Goal: Task Accomplishment & Management: Manage account settings

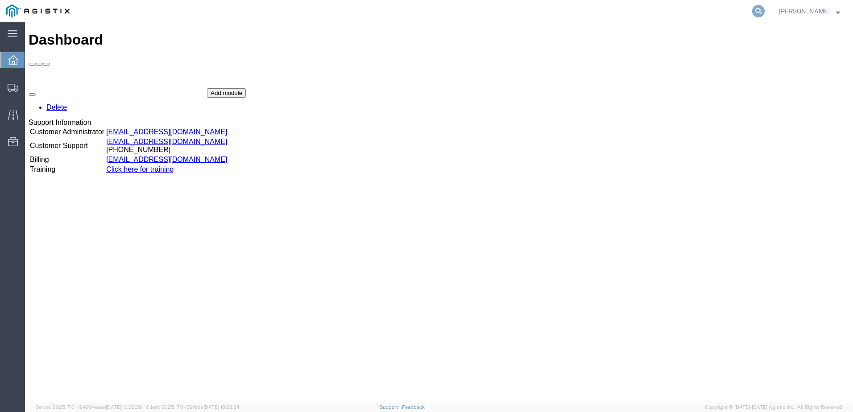
click at [765, 8] on icon at bounding box center [758, 11] width 12 height 12
paste input "56193907"
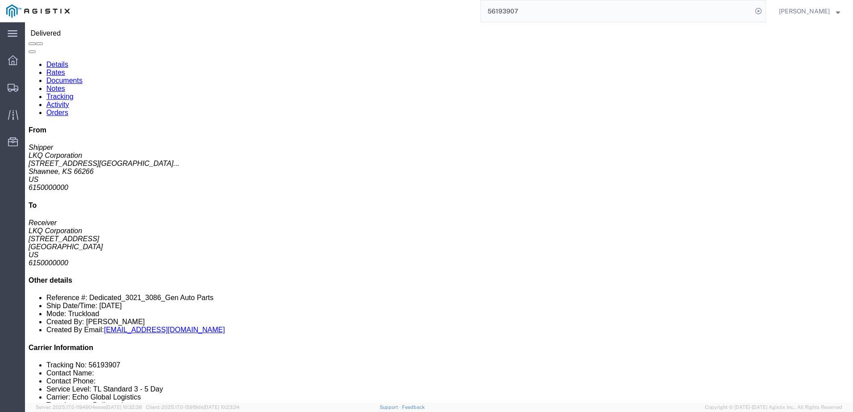
scroll to position [45, 0]
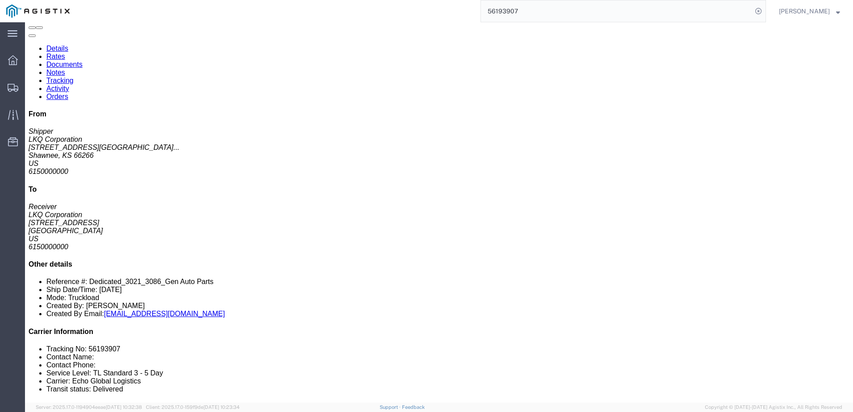
click link "Rates"
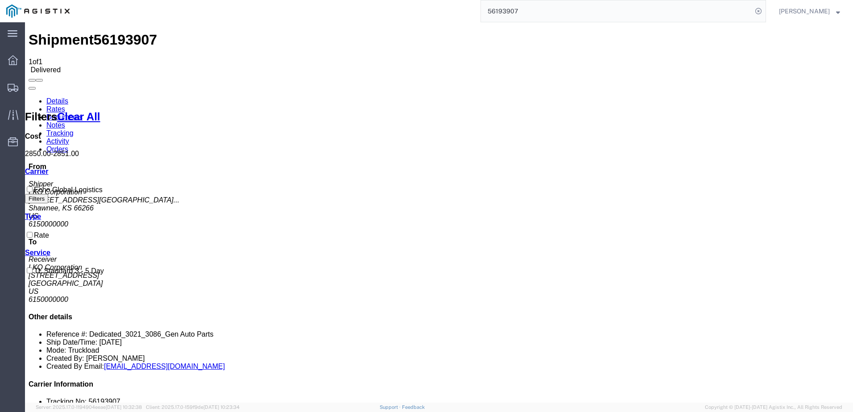
click at [65, 121] on link "Notes" at bounding box center [55, 125] width 19 height 8
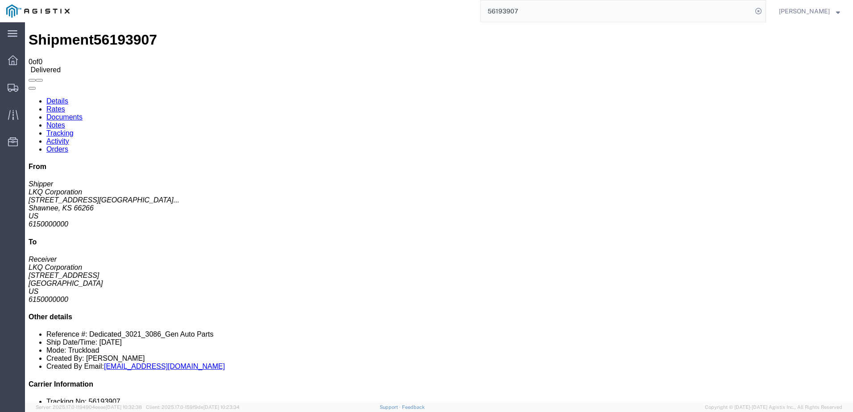
click at [52, 97] on link "Details" at bounding box center [57, 101] width 22 height 8
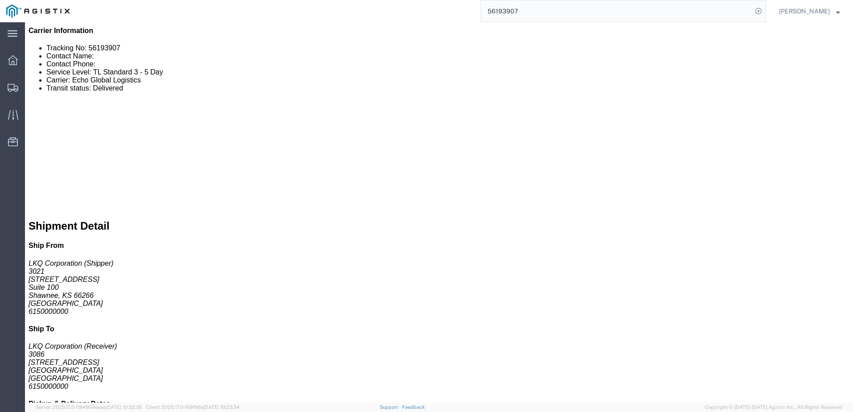
scroll to position [357, 0]
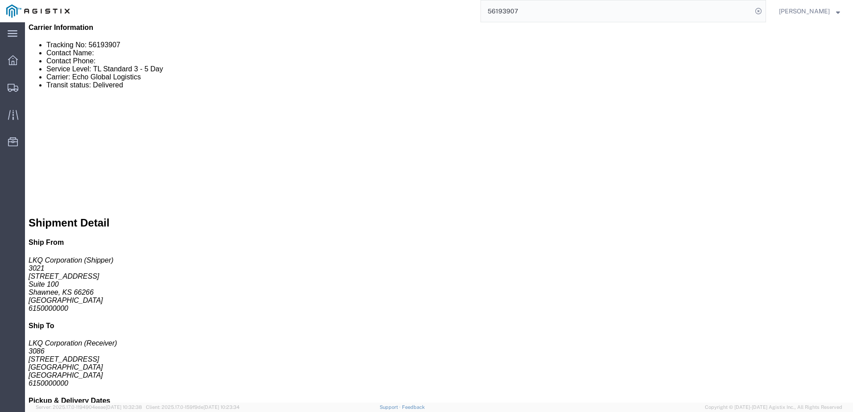
click at [531, 6] on input "56193907" at bounding box center [616, 10] width 271 height 21
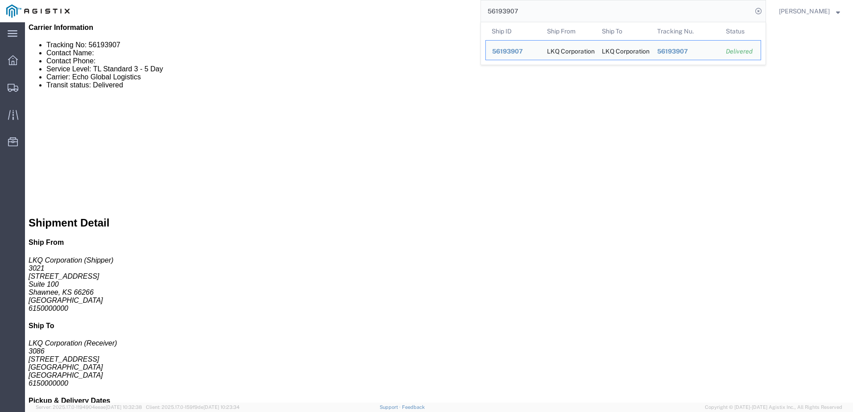
click at [532, 6] on input "56193907" at bounding box center [616, 10] width 271 height 21
click at [532, 7] on input "56193907" at bounding box center [616, 10] width 271 height 21
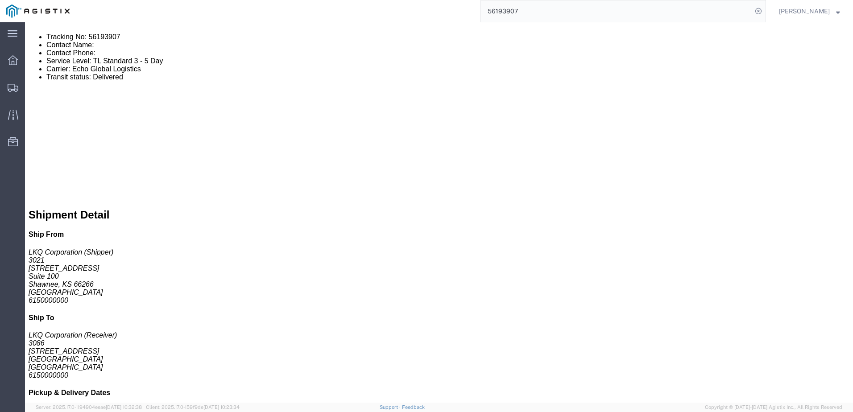
click span "56193907"
copy span "56193907"
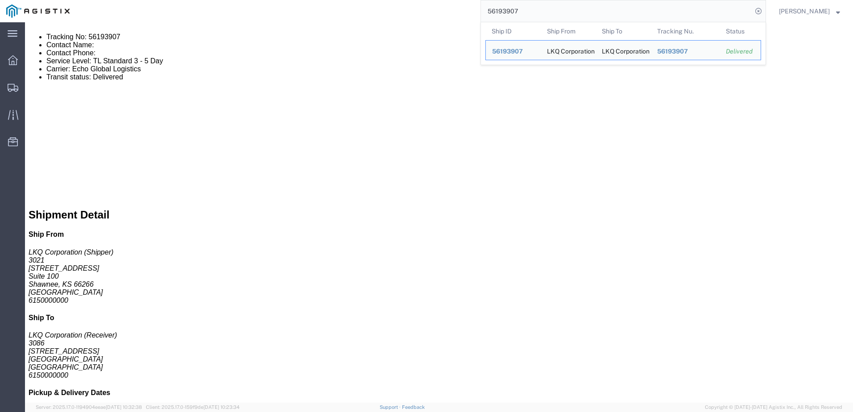
click at [566, 8] on input "56193907" at bounding box center [616, 10] width 271 height 21
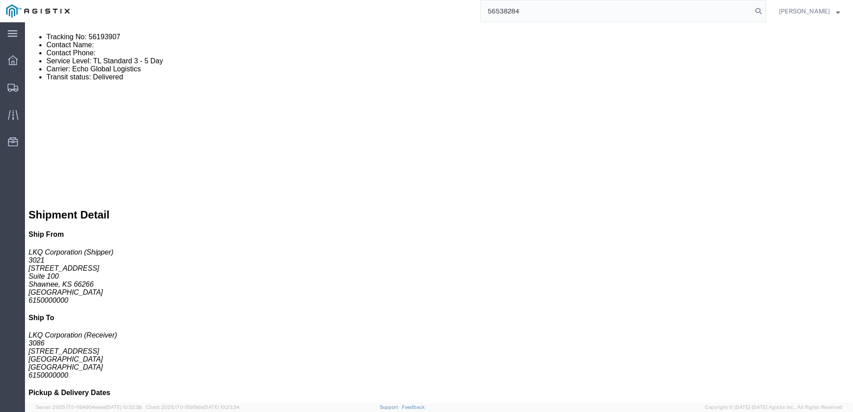
type input "56538284"
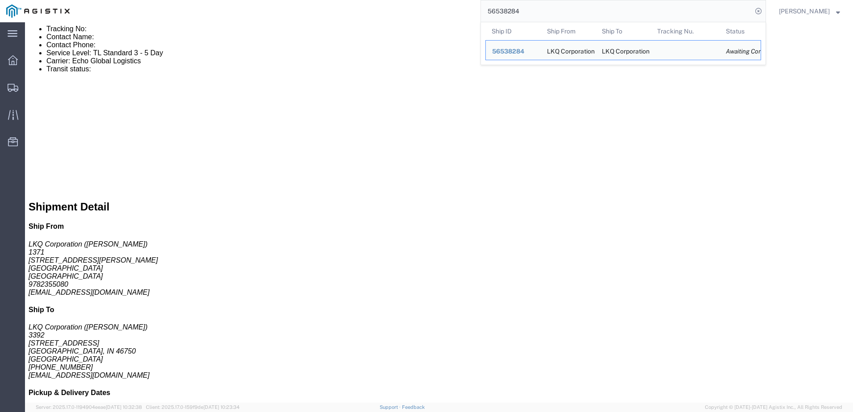
click span "56538284"
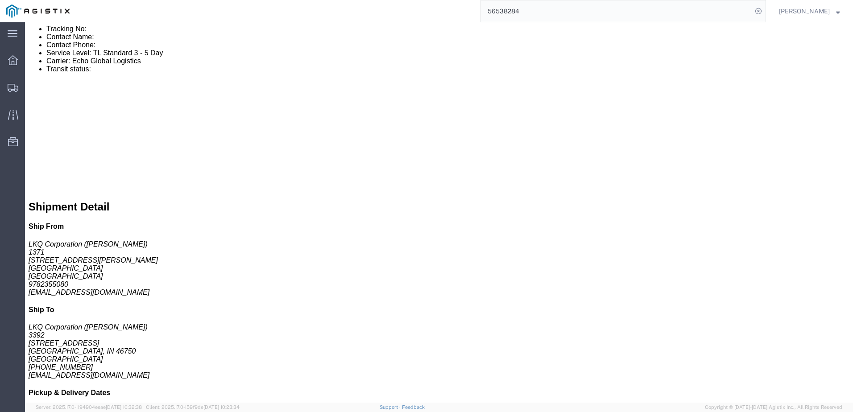
click span "56538284"
copy span "56538284"
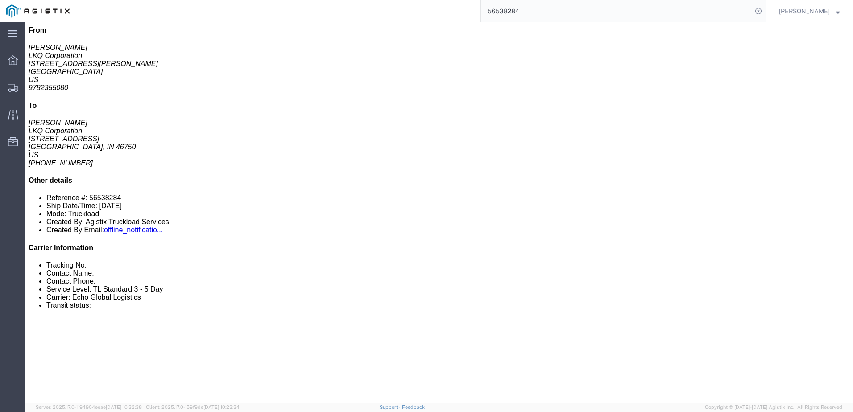
scroll to position [134, 0]
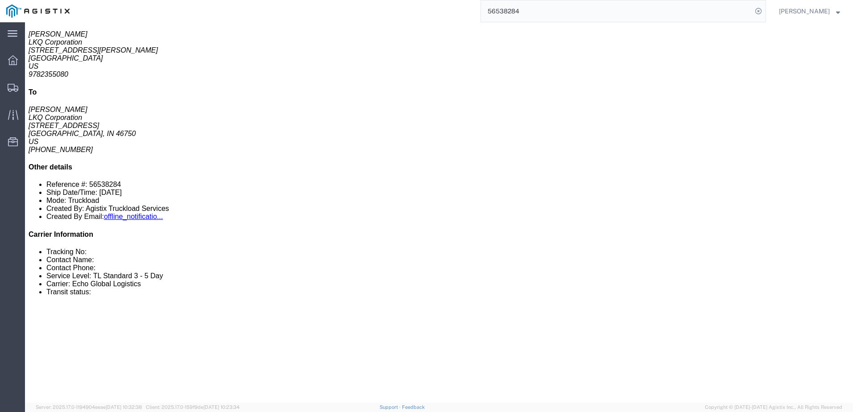
click link "Notes"
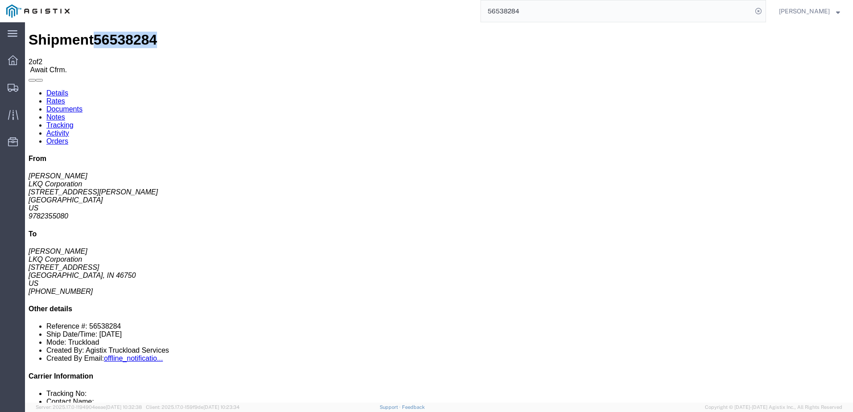
click at [65, 97] on link "Rates" at bounding box center [55, 101] width 19 height 8
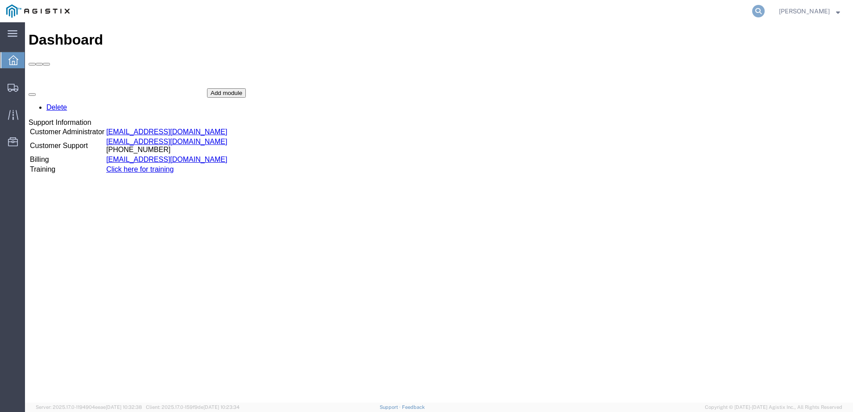
click at [765, 14] on icon at bounding box center [758, 11] width 12 height 12
click at [621, 8] on input "search" at bounding box center [616, 10] width 271 height 21
paste input "56550557"
type input "56550557"
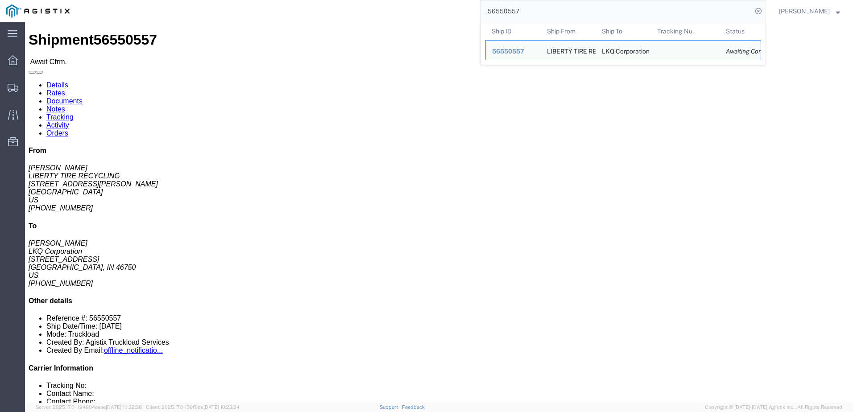
drag, startPoint x: 598, startPoint y: 94, endPoint x: 627, endPoint y: 95, distance: 29.0
click b "STEEL PWR# 126647--[PERSON_NAME] B"
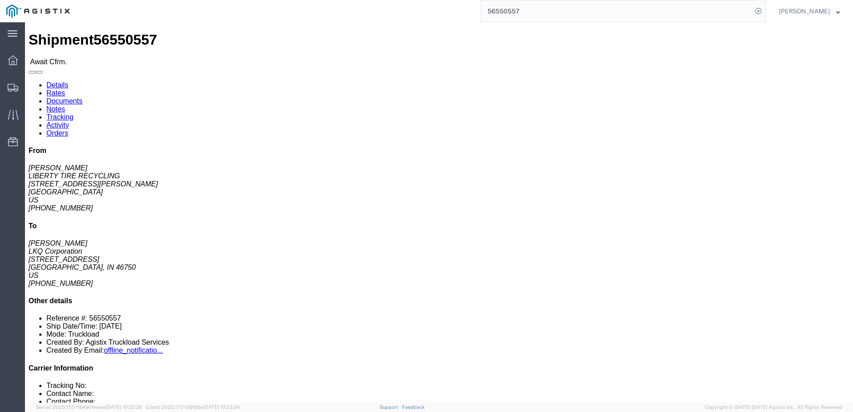
drag, startPoint x: 626, startPoint y: 97, endPoint x: 552, endPoint y: 126, distance: 79.5
click div "Ship From LIBERTY TIRE RECYCLING ([PERSON_NAME]) [STREET_ADDRESS][PERSON_NAME] …"
drag, startPoint x: 542, startPoint y: 95, endPoint x: 639, endPoint y: 100, distance: 96.9
click p "Bill Of Lading: 56550557 Purchase Order: STEEL PWR# 126647--[PERSON_NAME] B"
copy b "STEEL PWR# 126647--[PERSON_NAME] B"
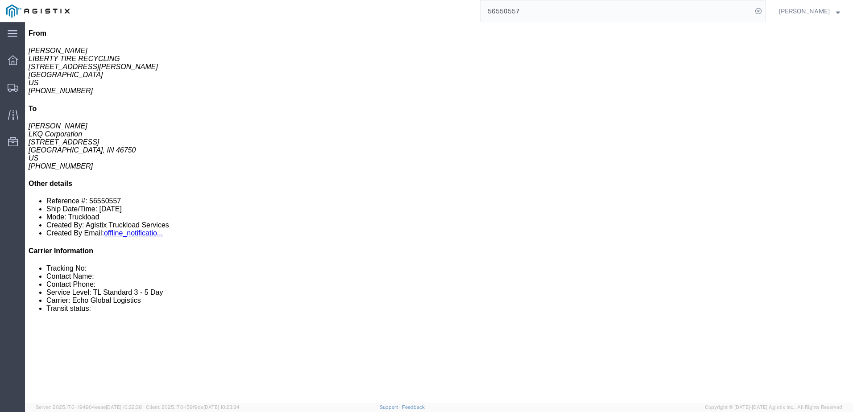
scroll to position [134, 0]
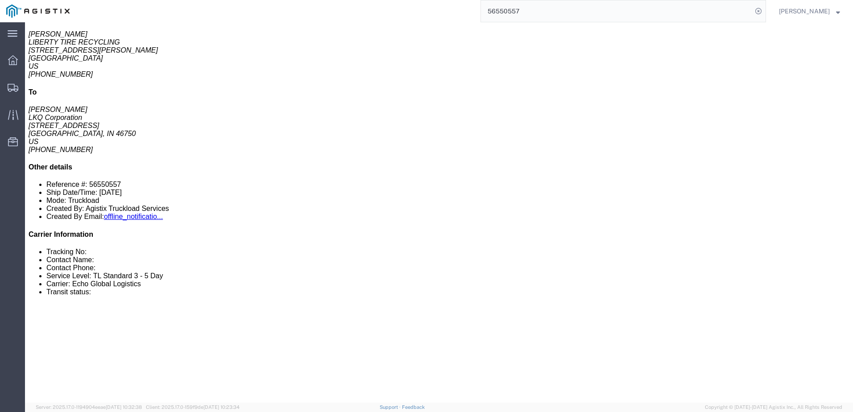
click link "Notes"
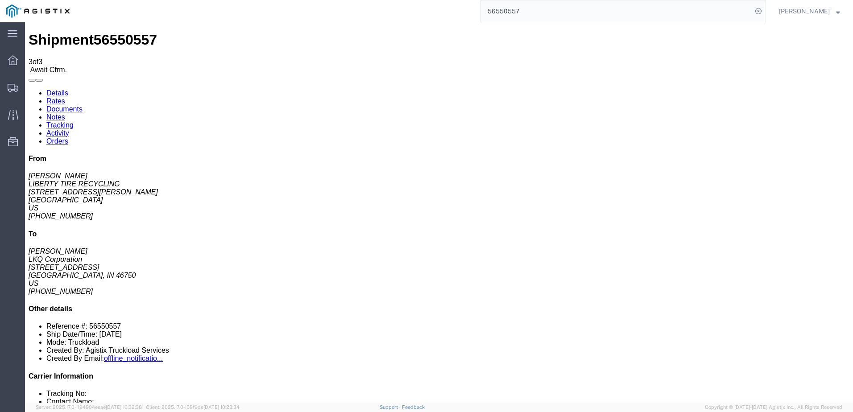
drag, startPoint x: 385, startPoint y: 176, endPoint x: 309, endPoint y: 170, distance: 77.0
copy td "THIS SHIPPER NEEDS 24HR NOTICE BEFORE ARRIVING TO PICK UP."
click at [48, 89] on link "Details" at bounding box center [57, 93] width 22 height 8
click link "Rates"
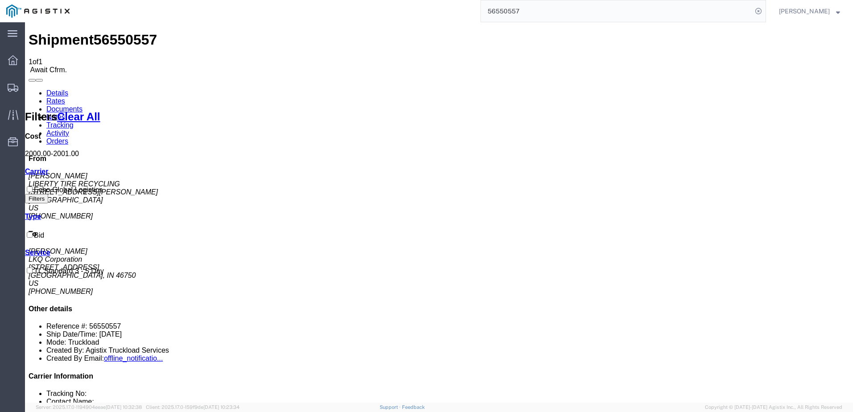
drag, startPoint x: 476, startPoint y: 124, endPoint x: 472, endPoint y: 124, distance: 4.9
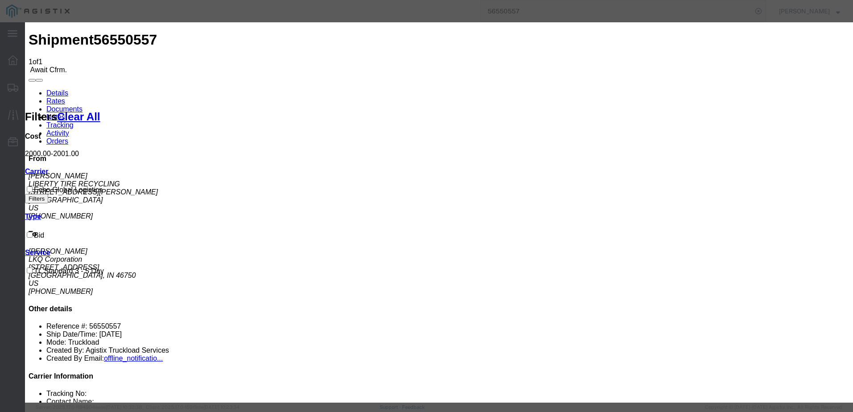
type input "63983125"
type input "[PERSON_NAME]"
type input "3127686379"
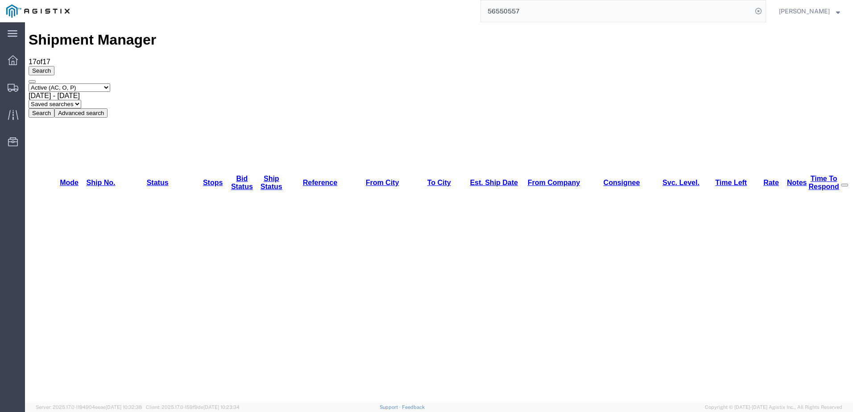
click at [576, 10] on input "56550557" at bounding box center [616, 10] width 271 height 21
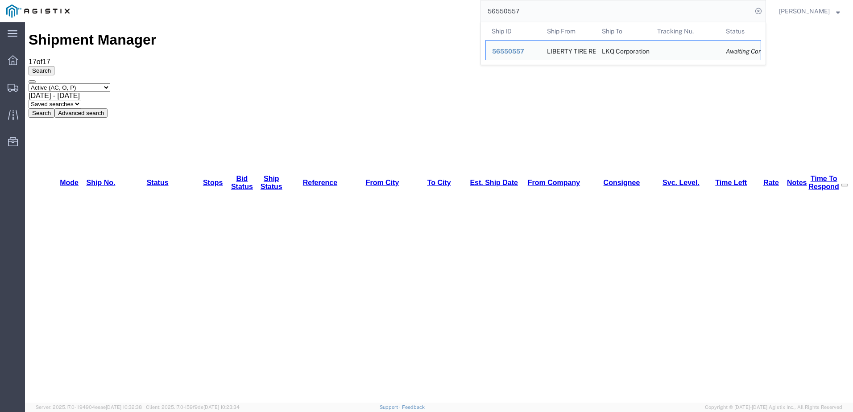
click at [576, 10] on input "56550557" at bounding box center [616, 10] width 271 height 21
paste input "3484"
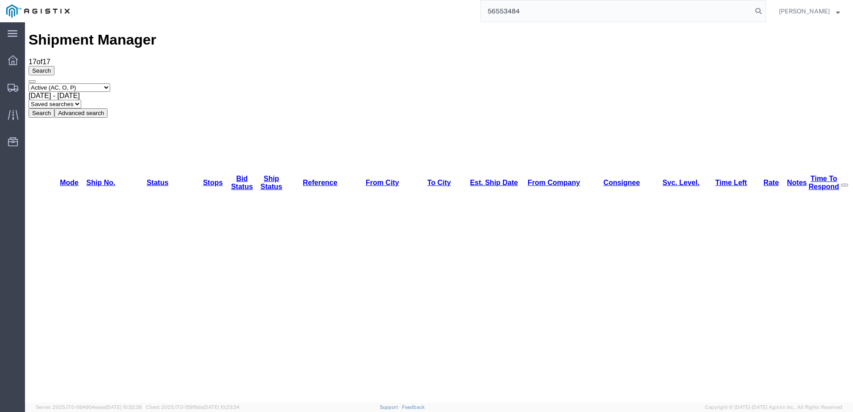
type input "56553484"
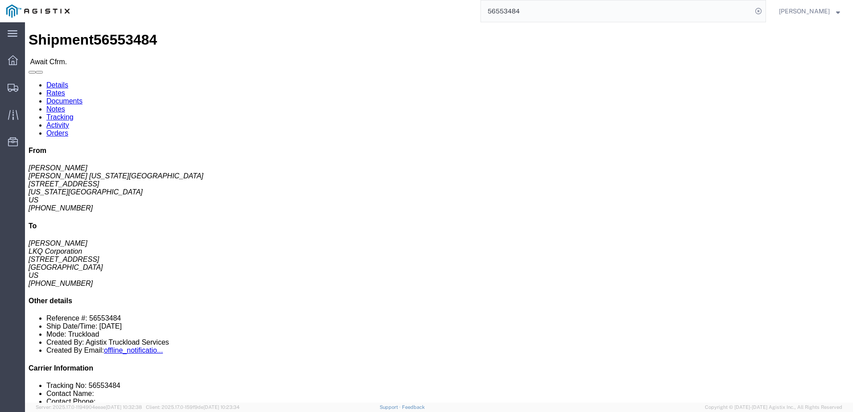
click link "Notes"
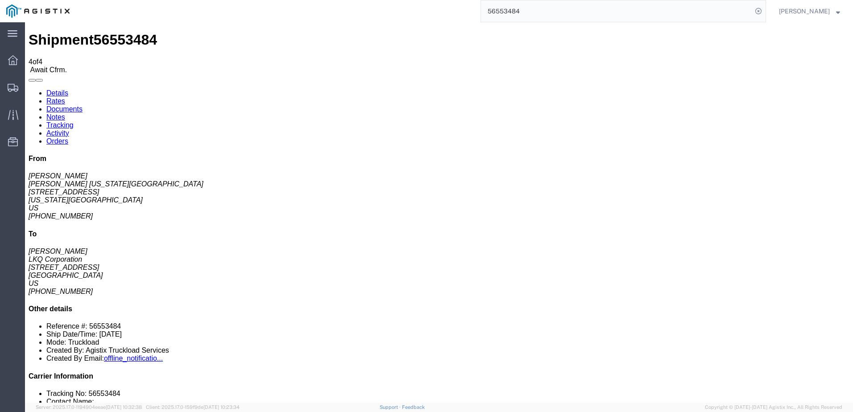
click at [59, 89] on link "Details" at bounding box center [57, 93] width 22 height 8
click link "Rates"
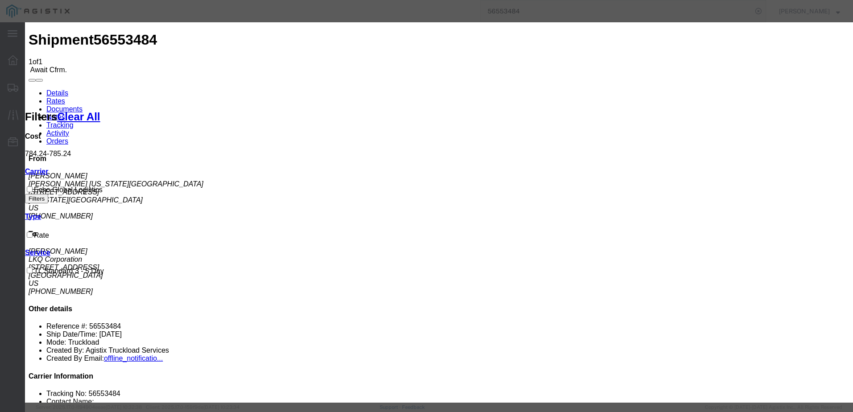
type input "63983175"
type input "[PERSON_NAME]"
type input "3127686379"
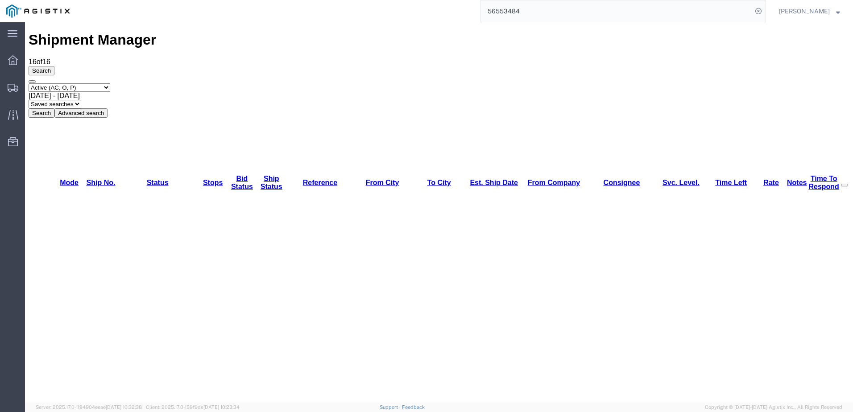
click at [563, 13] on input "56553484" at bounding box center [616, 10] width 271 height 21
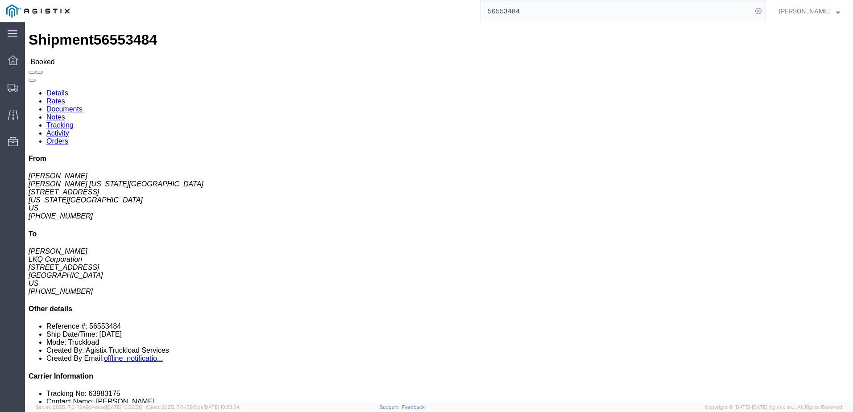
click link "Rates"
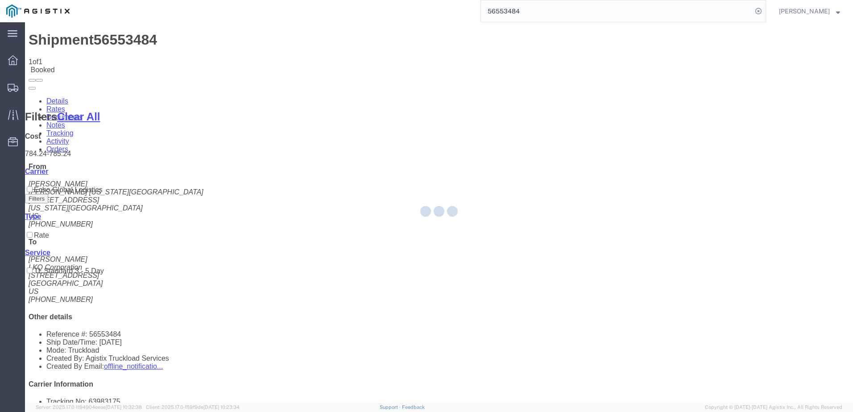
click at [163, 59] on div at bounding box center [439, 212] width 828 height 381
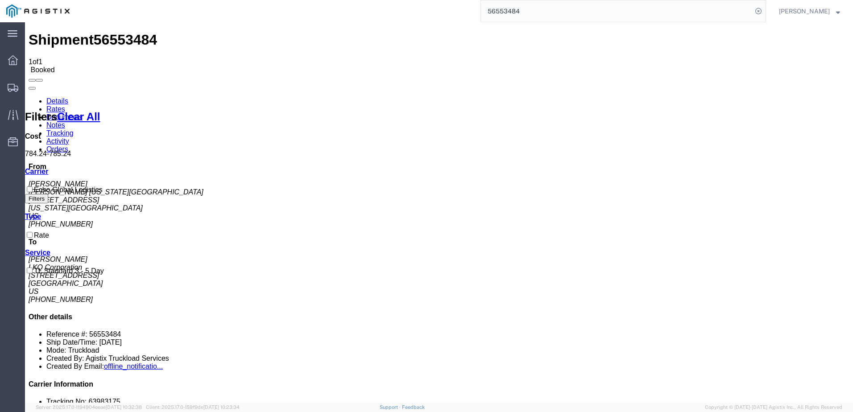
click at [65, 121] on link "Notes" at bounding box center [55, 125] width 19 height 8
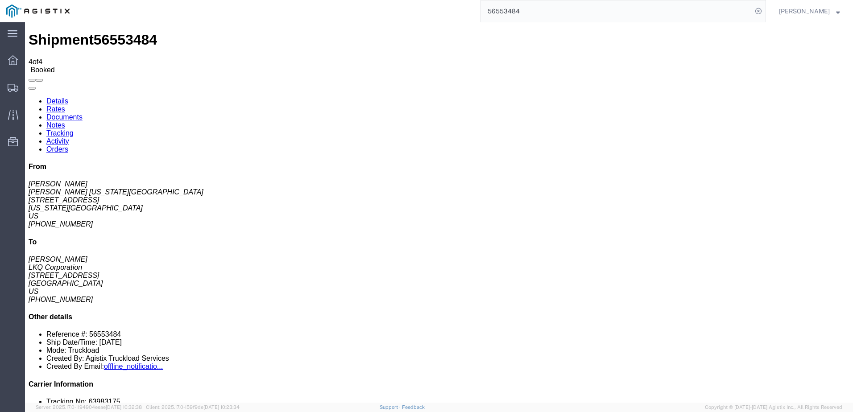
click at [56, 97] on link "Details" at bounding box center [57, 101] width 22 height 8
click at [698, 12] on input "56553484" at bounding box center [616, 10] width 271 height 21
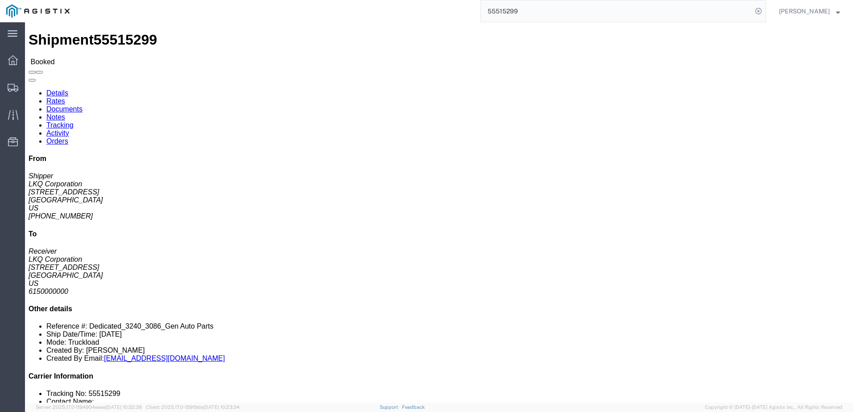
click at [588, 13] on input "55515299" at bounding box center [616, 10] width 271 height 21
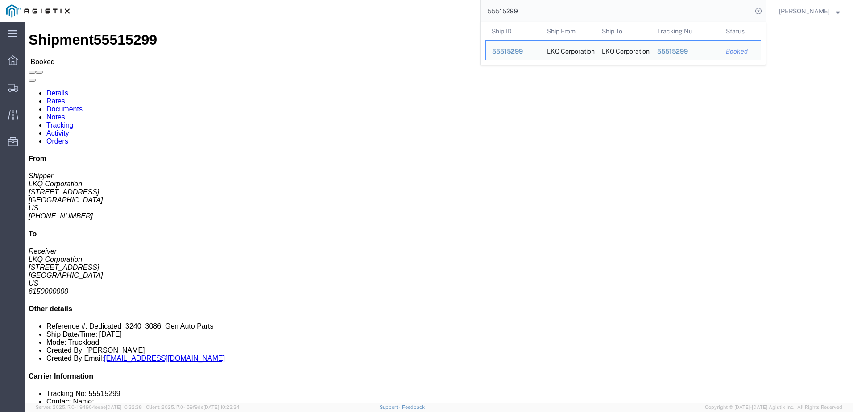
click at [588, 13] on input "55515299" at bounding box center [616, 10] width 271 height 21
click at [588, 12] on input "55515299" at bounding box center [616, 10] width 271 height 21
paste input "55515304 55515311 55616759 56193899"
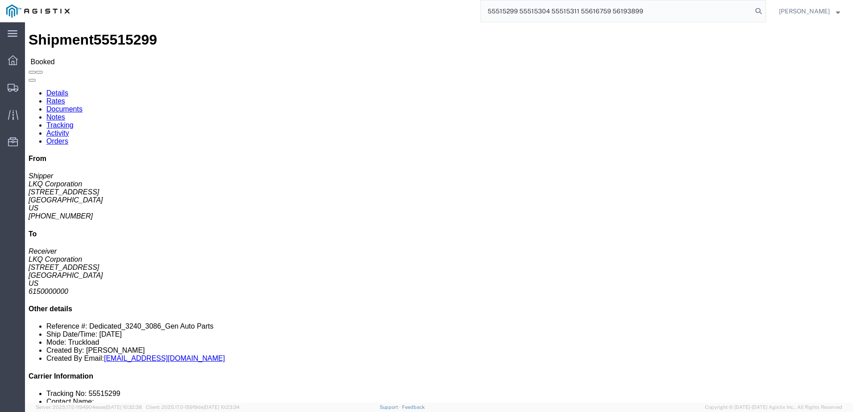
drag, startPoint x: 524, startPoint y: 13, endPoint x: 547, endPoint y: 17, distance: 23.5
click at [524, 13] on input "55515299 55515304 55515311 55616759 56193899" at bounding box center [616, 10] width 271 height 21
type input "55515299,55515304, 55515311, 55616759, 56193899"
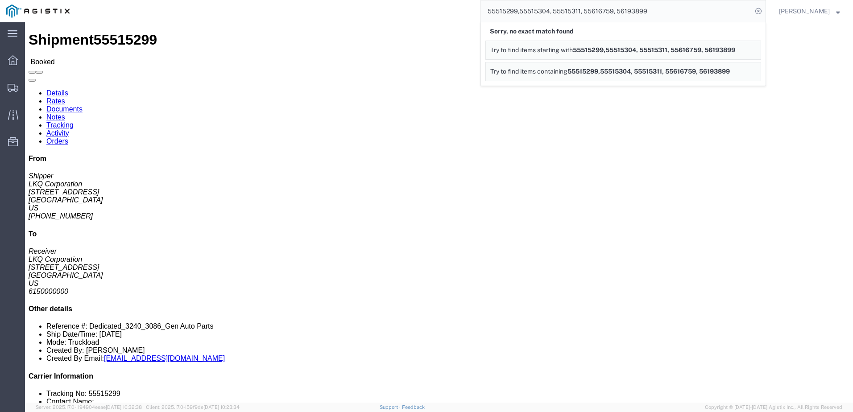
click p "Customer Ref: Dedicated_3240_3086_Gen Auto Parts Bill Of Lading: 55515299"
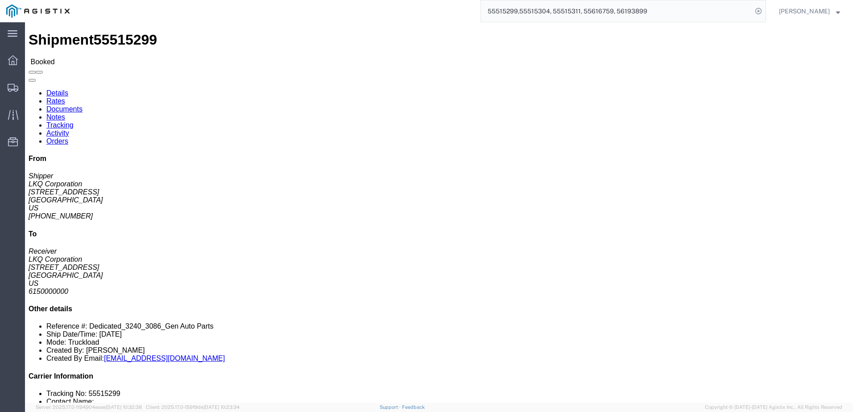
drag, startPoint x: 671, startPoint y: 14, endPoint x: 218, endPoint y: 13, distance: 452.4
